Goal: Transaction & Acquisition: Purchase product/service

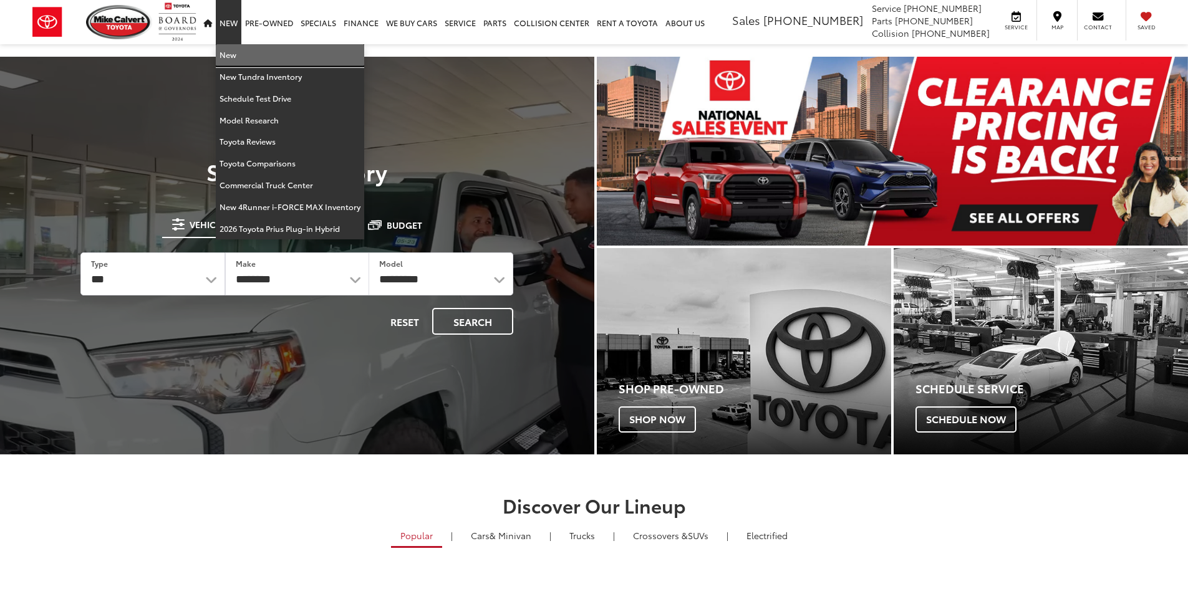
click at [239, 58] on link "New" at bounding box center [290, 55] width 148 height 22
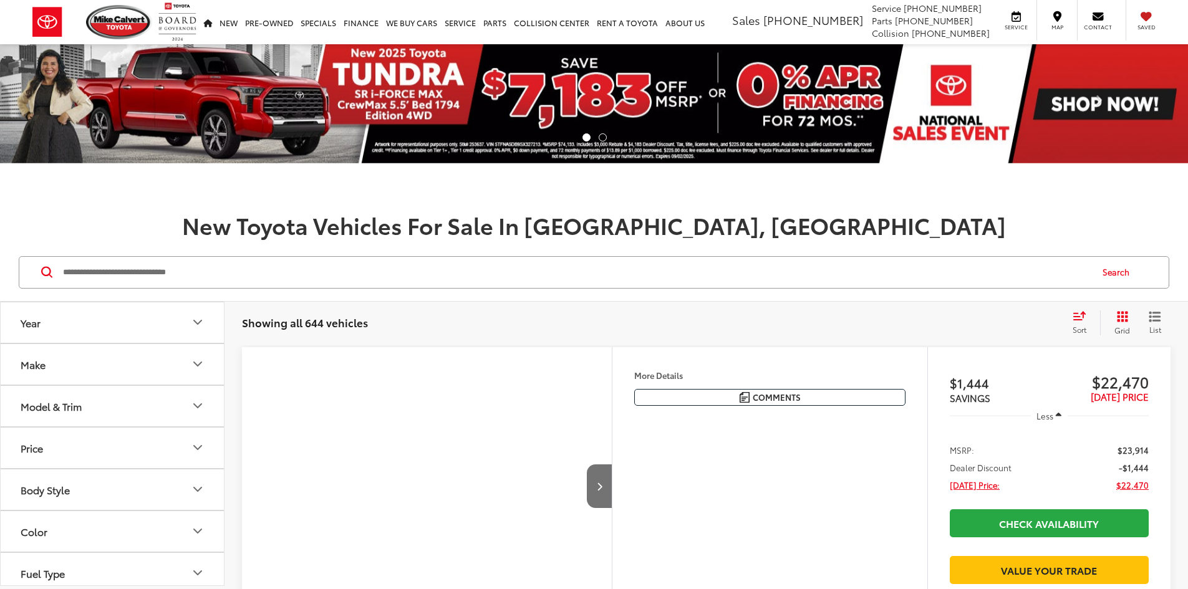
click at [94, 396] on button "Model & Trim" at bounding box center [113, 406] width 224 height 41
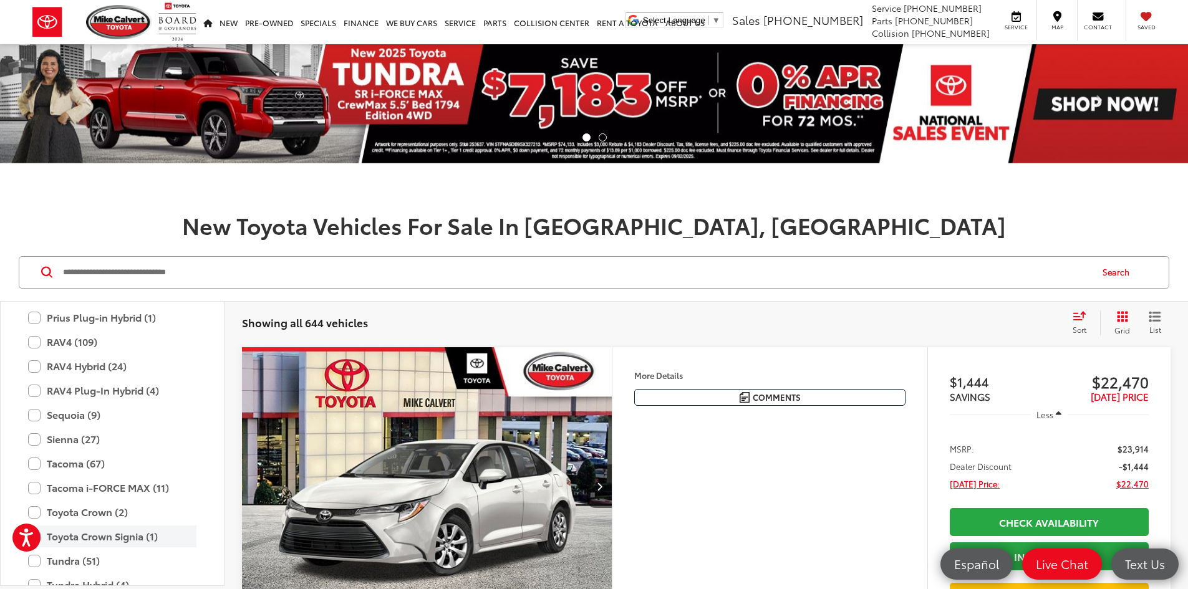
scroll to position [678, 0]
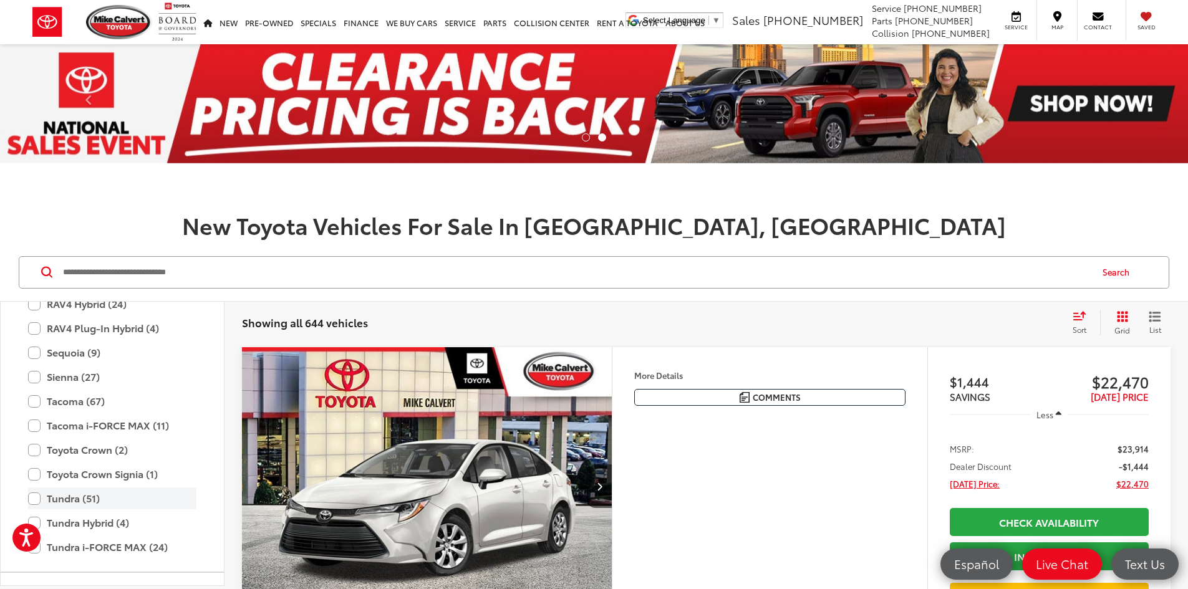
click at [69, 493] on label "Tundra (51)" at bounding box center [112, 498] width 168 height 22
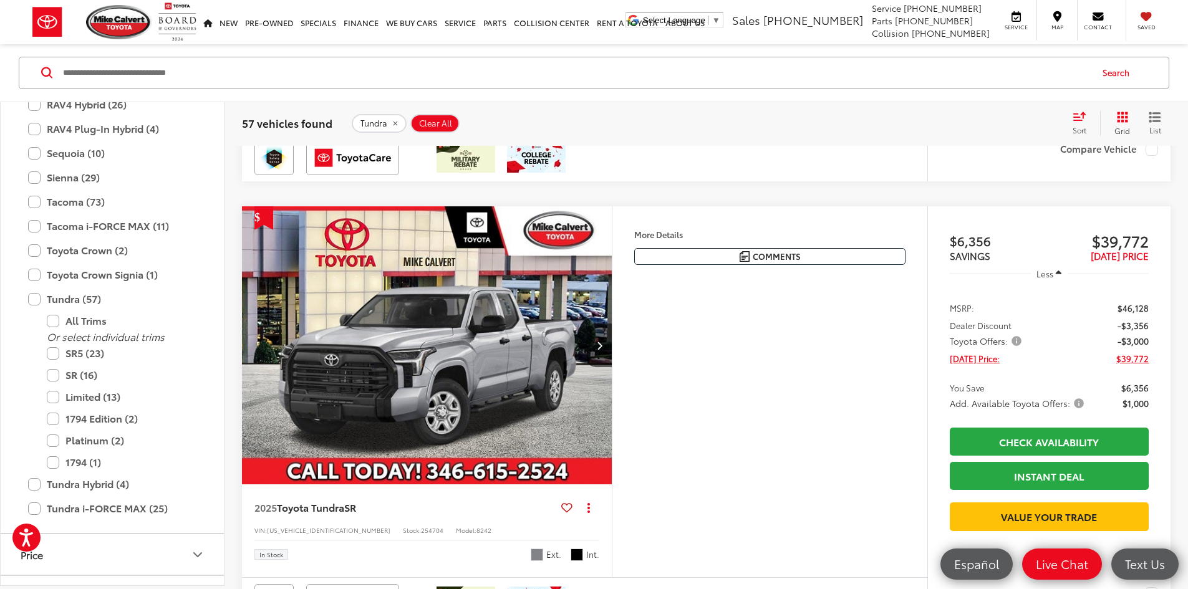
scroll to position [748, 0]
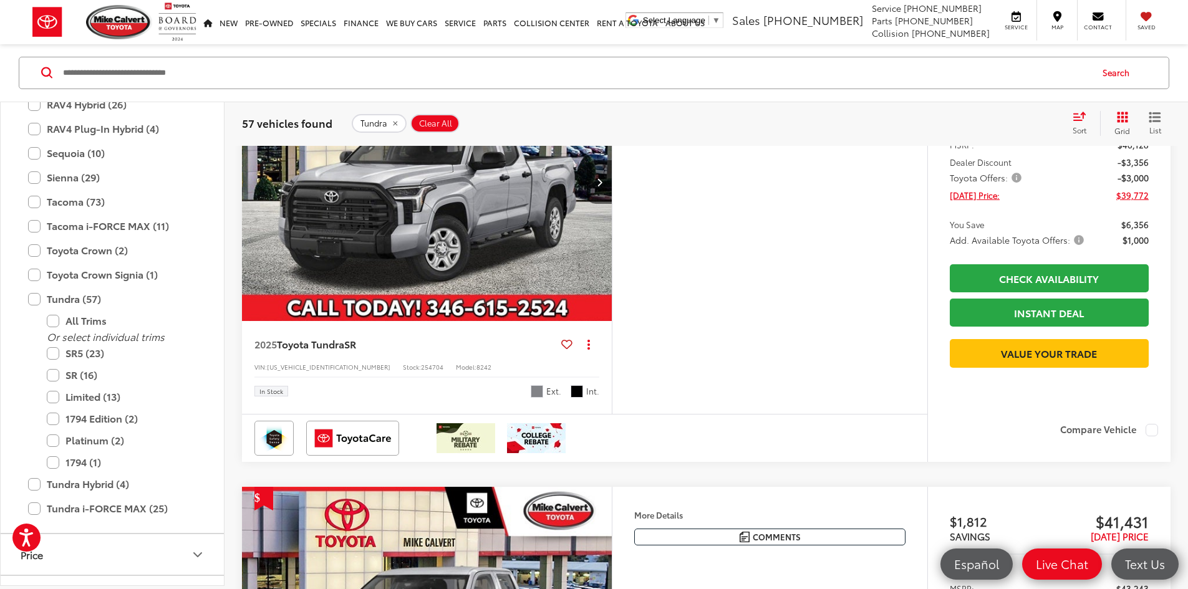
click at [560, 266] on img "2025 Toyota Tundra SR 0" at bounding box center [427, 182] width 372 height 279
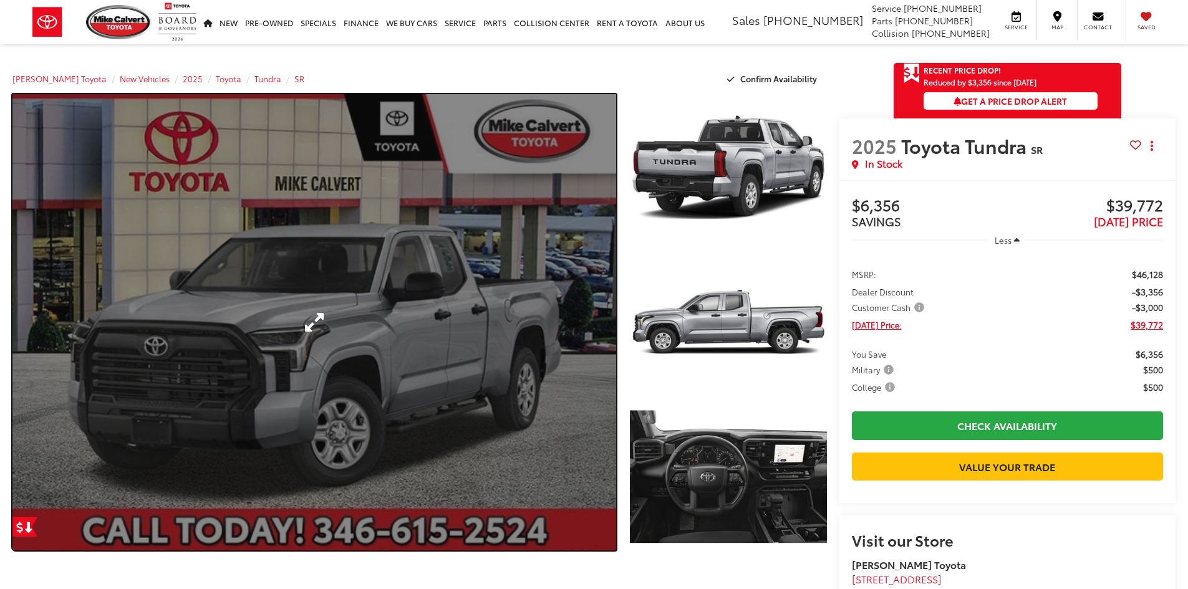
click at [522, 293] on link "Expand Photo 0" at bounding box center [313, 322] width 603 height 456
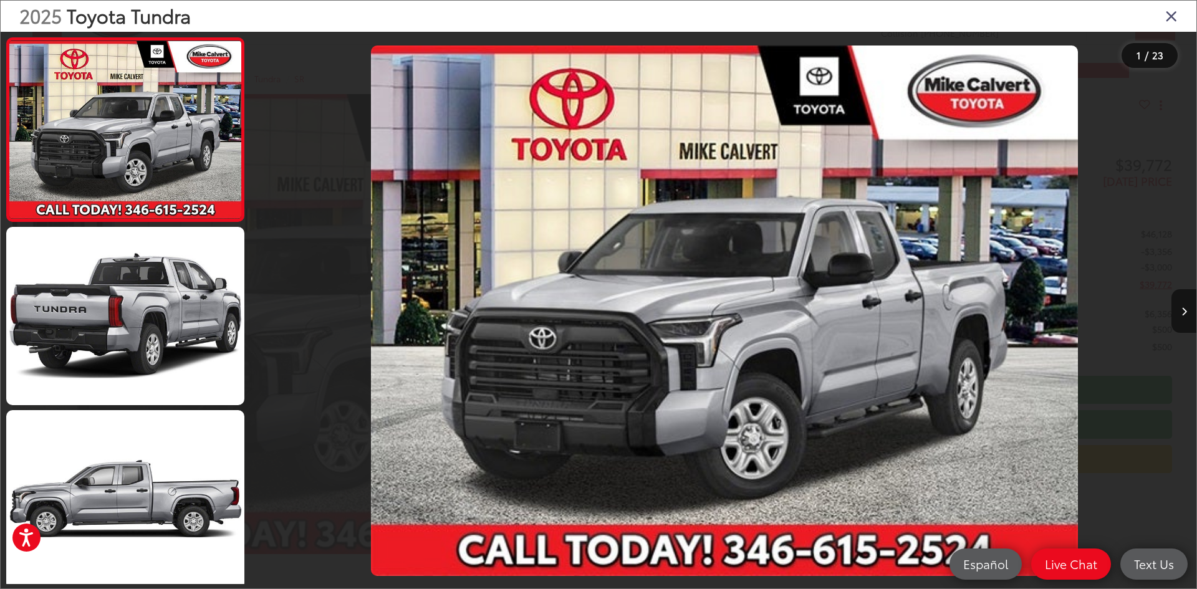
drag, startPoint x: 1173, startPoint y: 17, endPoint x: 1164, endPoint y: 18, distance: 9.4
click at [1173, 17] on icon "Close gallery" at bounding box center [1171, 15] width 12 height 16
